Goal: Information Seeking & Learning: Learn about a topic

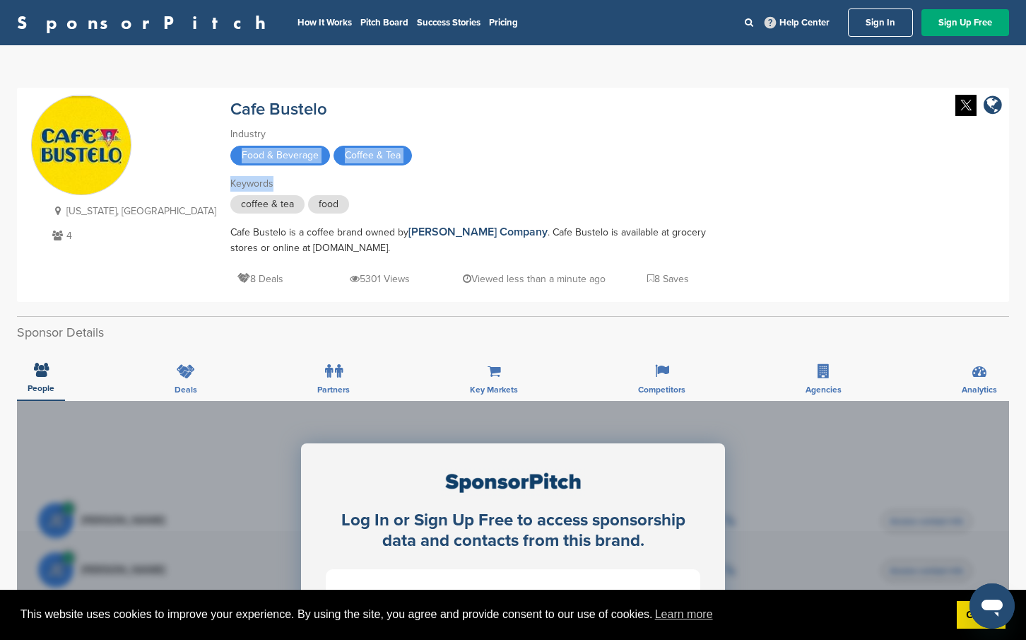
drag, startPoint x: 1023, startPoint y: 135, endPoint x: 1024, endPoint y: 186, distance: 50.9
click at [1024, 186] on div "You have reached your monthly limit. Please upgrade to access more. Upgrade on …" at bounding box center [513, 579] width 1026 height 1069
drag, startPoint x: 1019, startPoint y: 219, endPoint x: 1021, endPoint y: 259, distance: 40.3
click at [1021, 259] on div "You have reached your monthly limit. Please upgrade to access more. Upgrade on …" at bounding box center [513, 579] width 1026 height 1069
click at [674, 165] on div "[US_STATE], [GEOGRAPHIC_DATA] 4 Cafe Bustelo Industry Food & Beverage Coffee & …" at bounding box center [513, 195] width 964 height 200
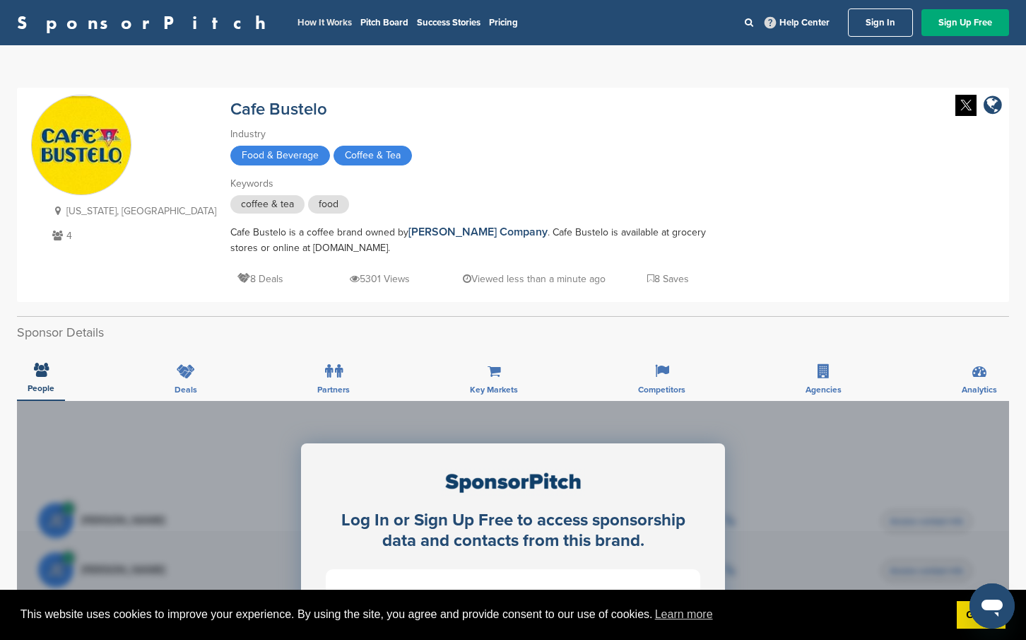
click at [298, 28] on li "How It Works" at bounding box center [325, 23] width 54 height 16
click at [298, 23] on link "How It Works" at bounding box center [325, 22] width 54 height 11
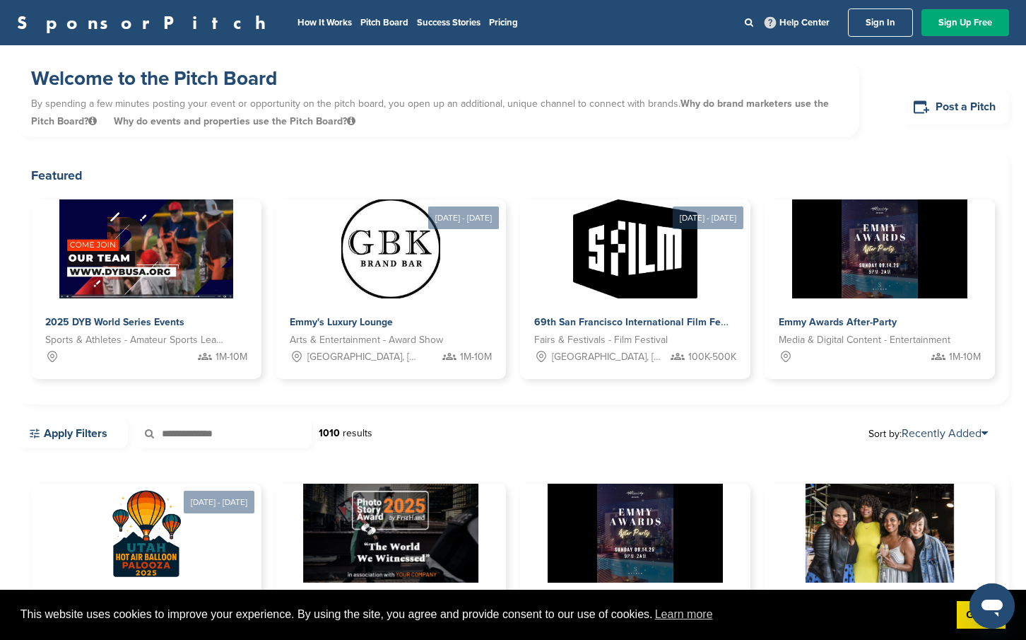
scroll to position [559, 0]
